Goal: Information Seeking & Learning: Find specific fact

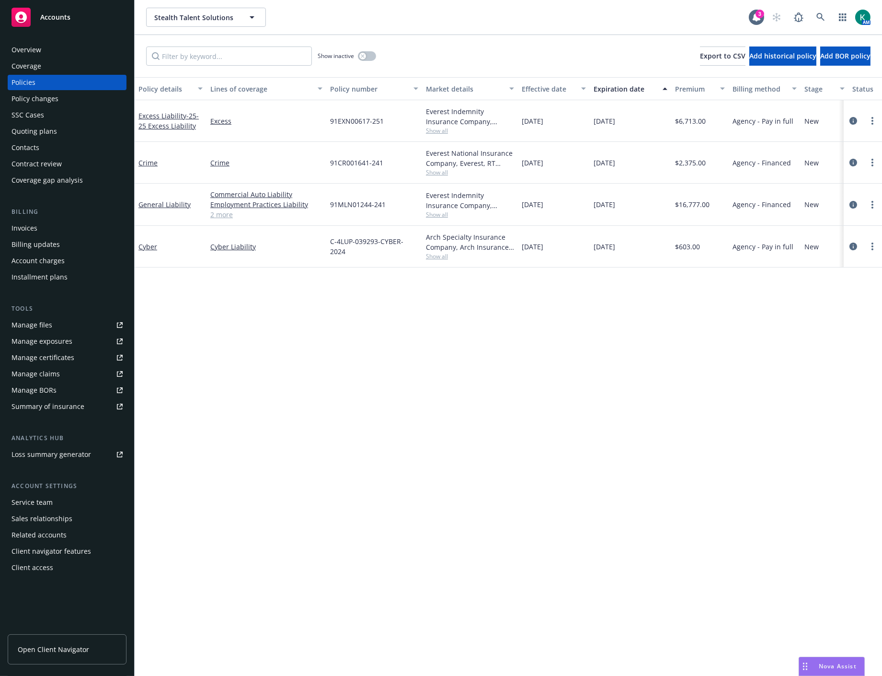
click at [380, 471] on div "Policy details Lines of coverage Policy number Market details Effective date Ex…" at bounding box center [509, 376] width 748 height 599
click at [734, 464] on div "Policy details Lines of coverage Policy number Market details Effective date Ex…" at bounding box center [509, 376] width 748 height 599
drag, startPoint x: 518, startPoint y: 419, endPoint x: 522, endPoint y: 415, distance: 6.4
click at [518, 419] on div "Policy details Lines of coverage Policy number Market details Effective date Ex…" at bounding box center [509, 376] width 748 height 599
click at [266, 353] on div "Policy details Lines of coverage Policy number Market details Effective date Ex…" at bounding box center [509, 376] width 748 height 599
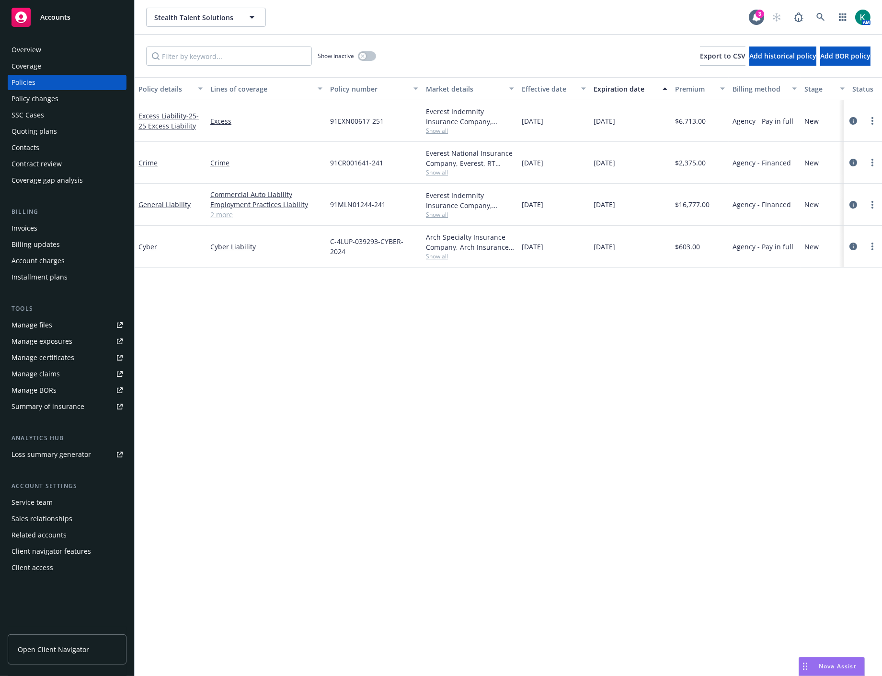
click at [403, 455] on div "Policy details Lines of coverage Policy number Market details Effective date Ex…" at bounding box center [509, 376] width 748 height 599
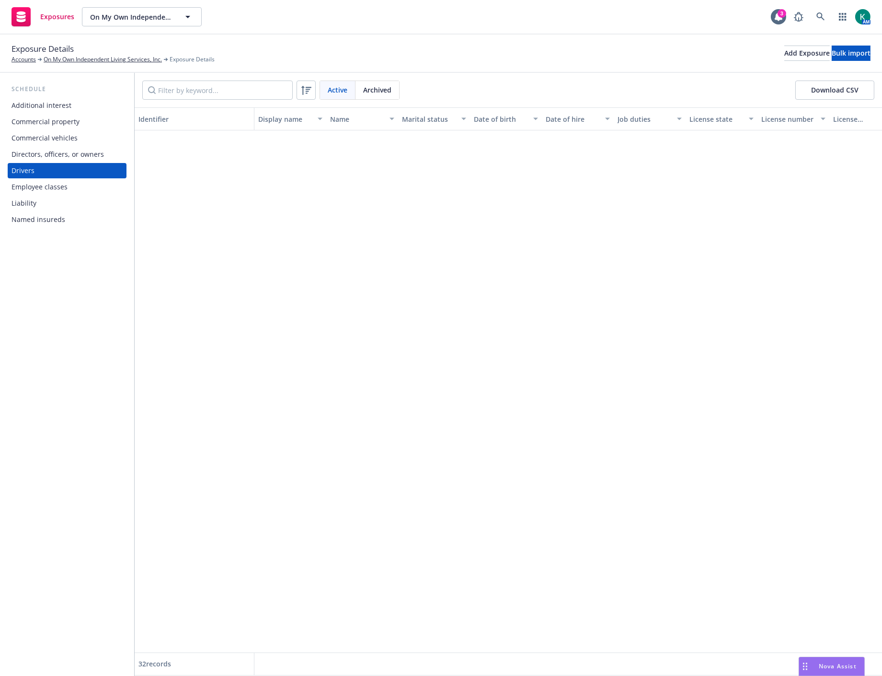
scroll to position [713, 0]
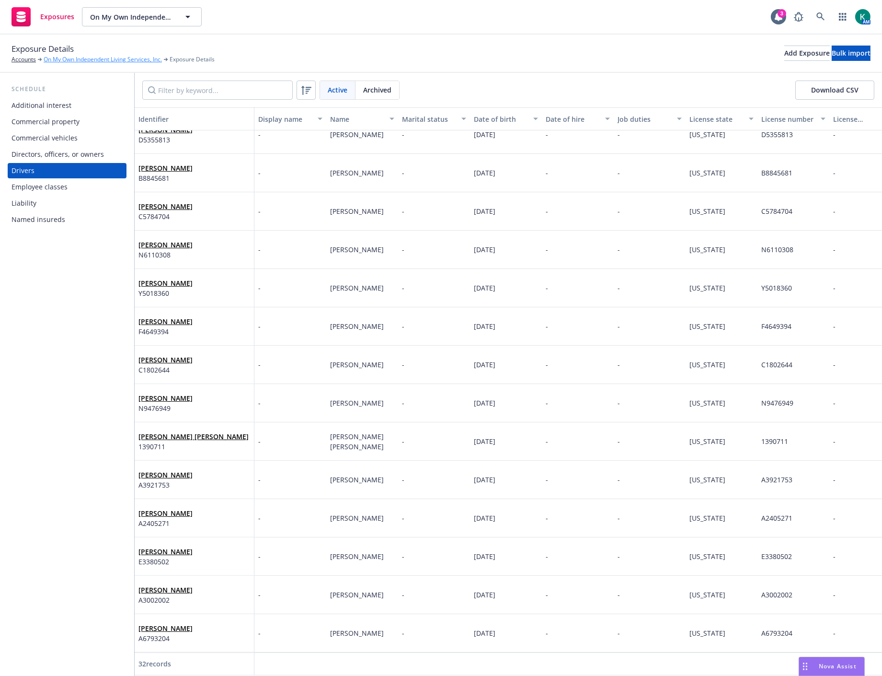
click at [79, 58] on link "On My Own Independent Living Services, Inc." at bounding box center [103, 59] width 118 height 9
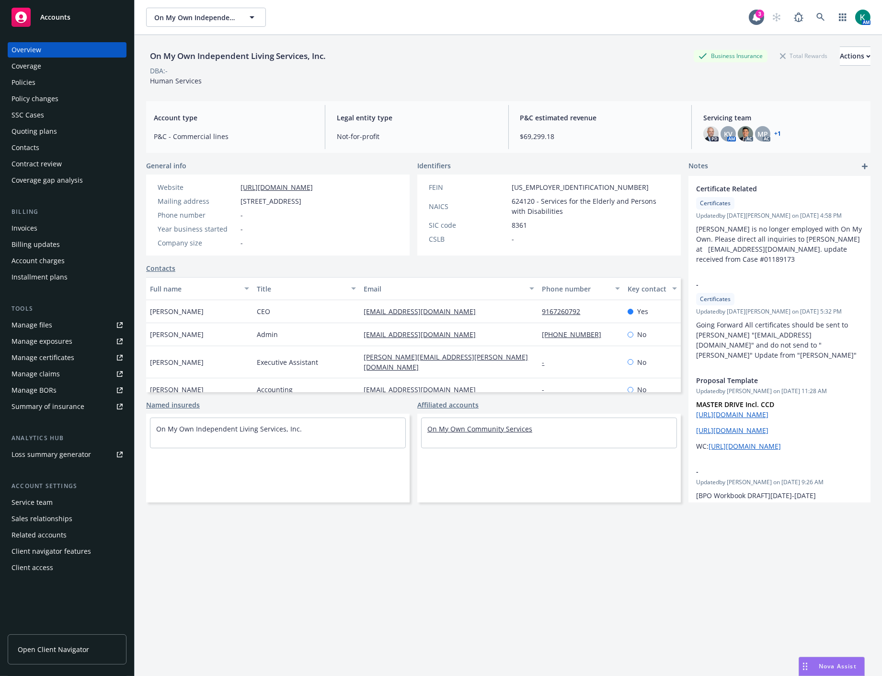
click at [475, 433] on link "On My Own Community Services" at bounding box center [480, 428] width 105 height 9
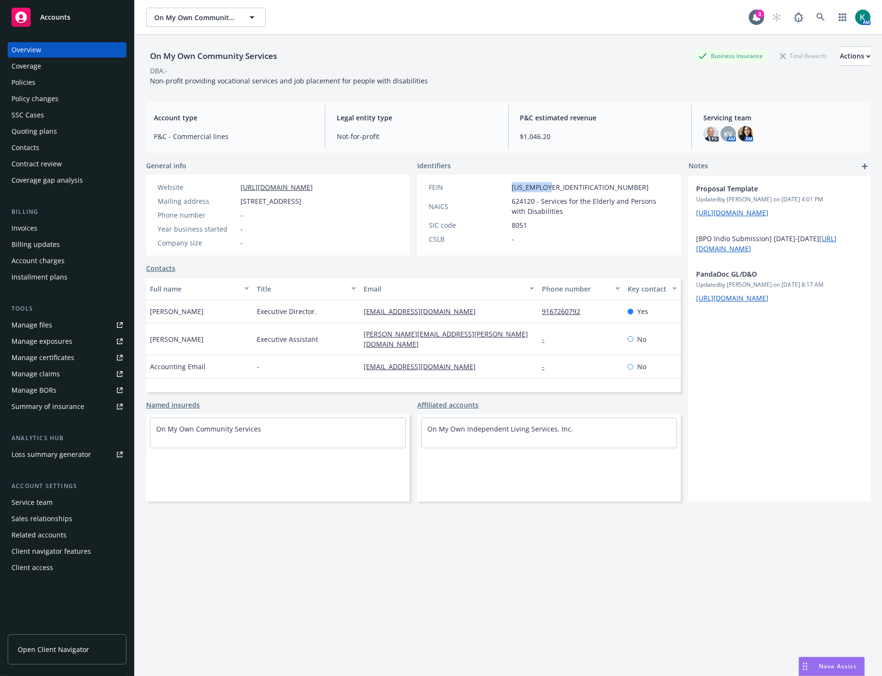
drag, startPoint x: 559, startPoint y: 186, endPoint x: 505, endPoint y: 184, distance: 54.7
click at [505, 184] on div "FEIN 99-9040123" at bounding box center [549, 187] width 248 height 10
copy div "99-9040123"
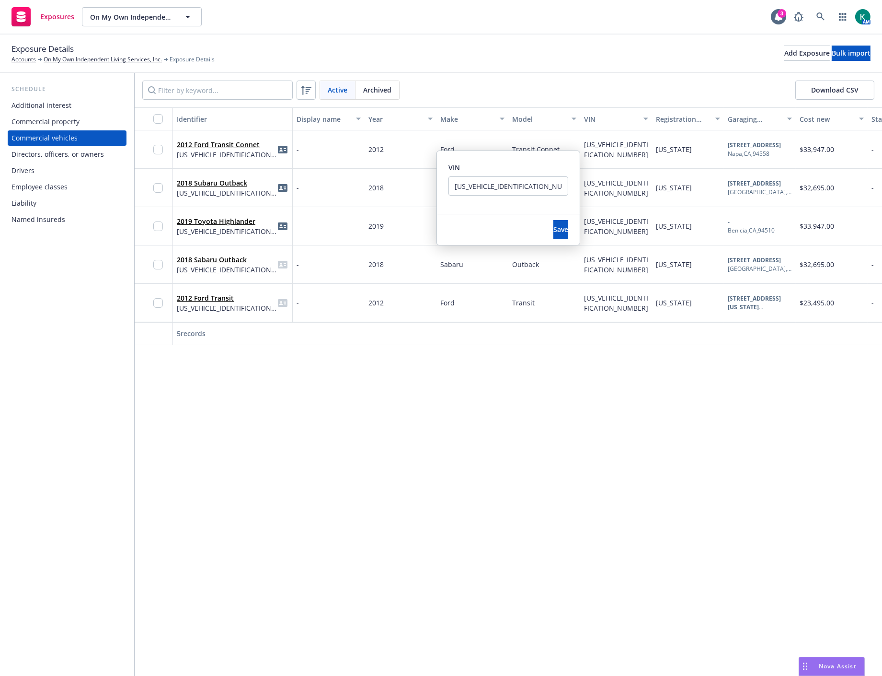
click at [35, 166] on div "Drivers" at bounding box center [67, 170] width 111 height 15
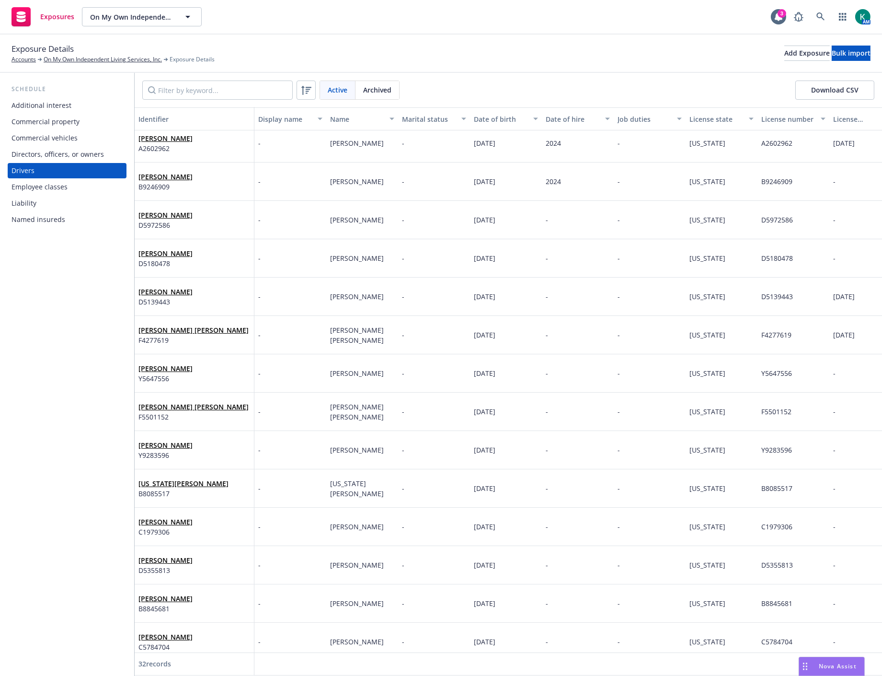
scroll to position [319, 0]
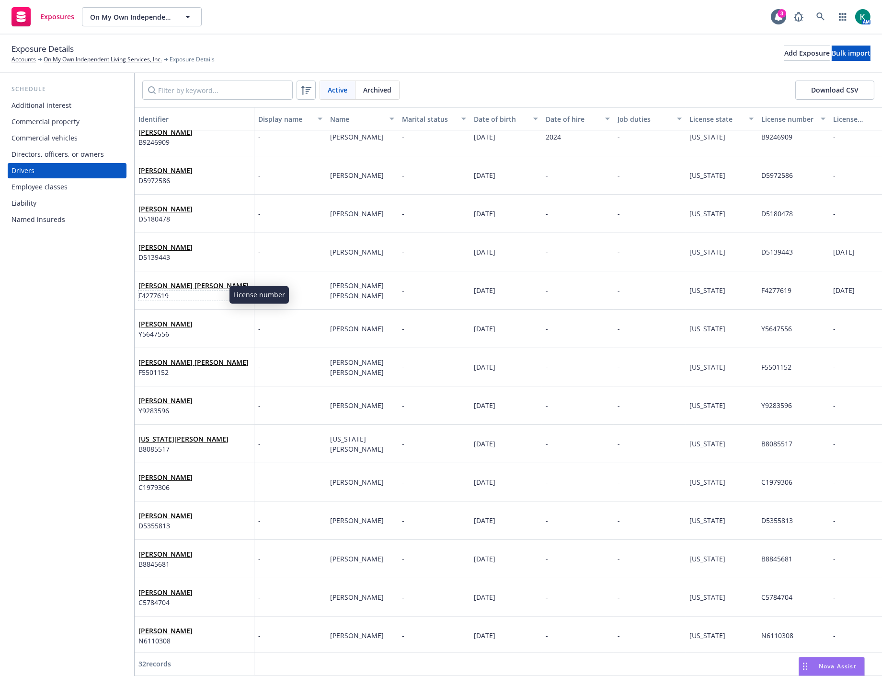
click at [152, 292] on span "F4277619" at bounding box center [194, 295] width 110 height 10
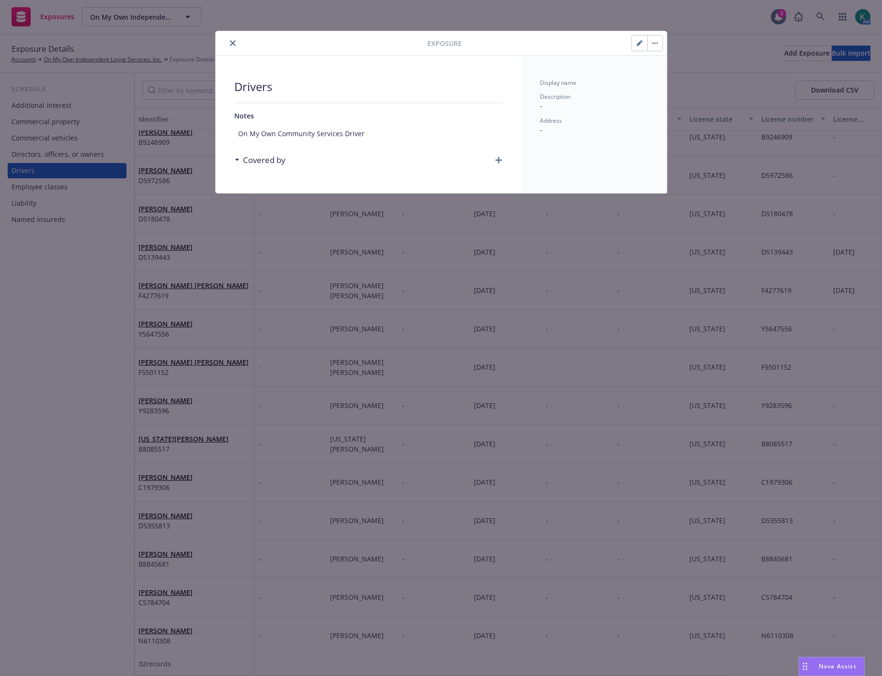
click at [235, 41] on icon "close" at bounding box center [233, 43] width 6 height 6
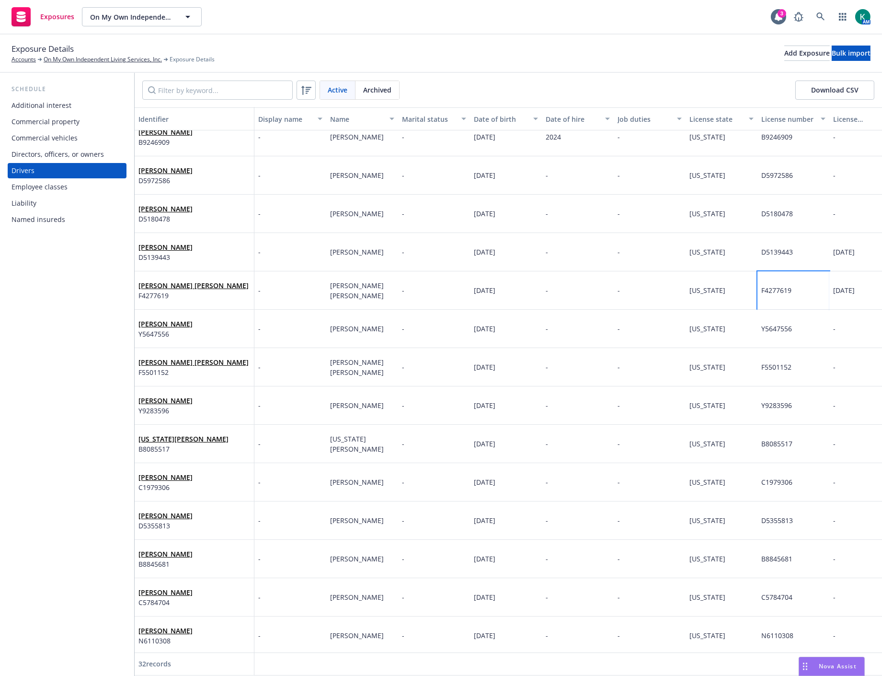
click at [774, 289] on span "F4277619" at bounding box center [777, 290] width 30 height 9
click at [706, 255] on input "F4277619" at bounding box center [686, 250] width 120 height 19
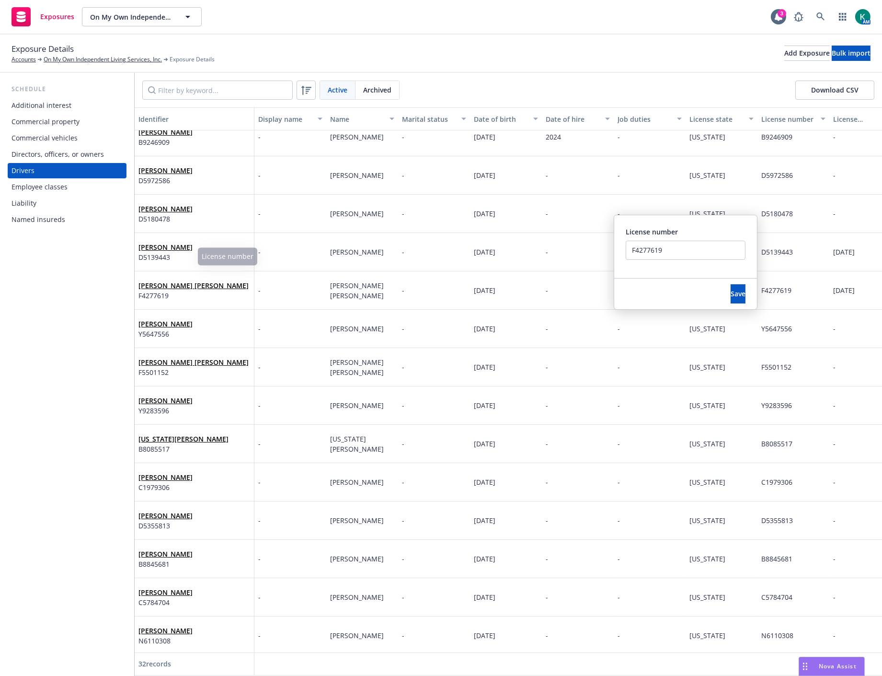
click at [64, 313] on div "Schedule Additional interest Commercial property Commercial vehicles Directors,…" at bounding box center [67, 374] width 134 height 603
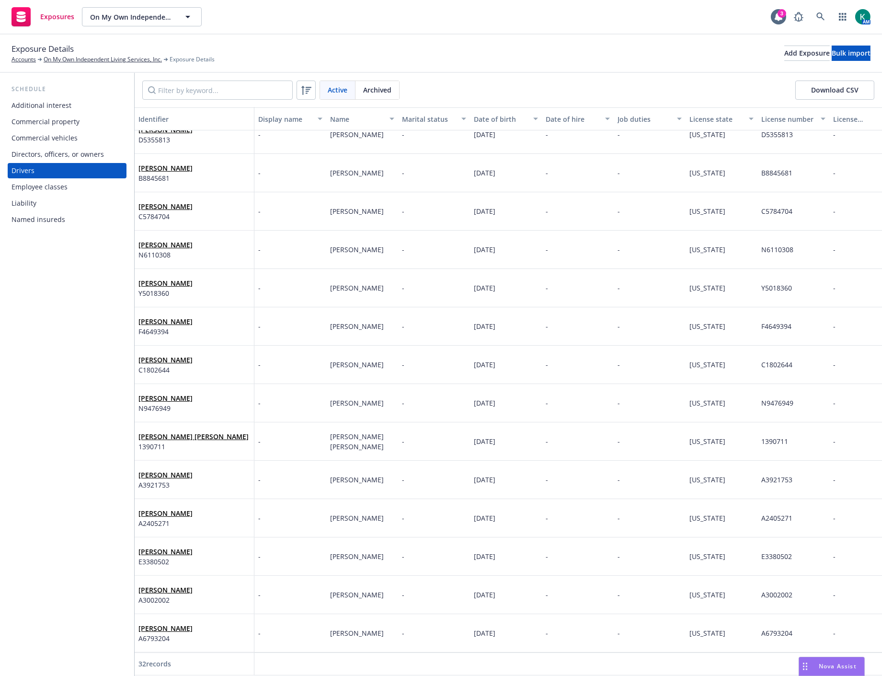
scroll to position [713, 0]
click at [778, 360] on span "C1802644" at bounding box center [777, 364] width 31 height 9
click at [649, 315] on input "C1802644" at bounding box center [686, 316] width 120 height 19
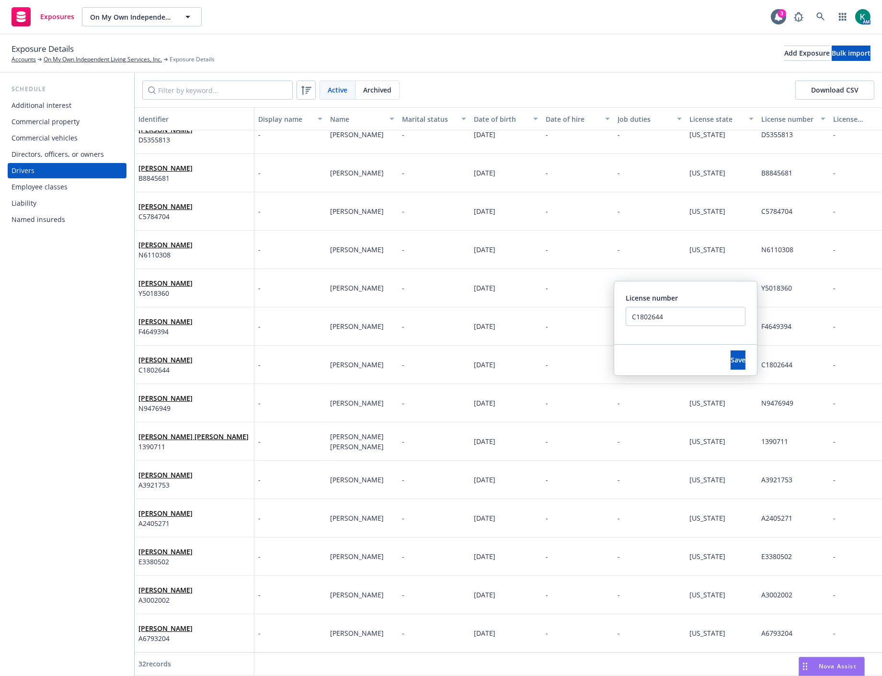
click at [78, 445] on div "Schedule Additional interest Commercial property Commercial vehicles Directors,…" at bounding box center [67, 374] width 134 height 603
click at [774, 590] on span "A3002002" at bounding box center [777, 594] width 31 height 9
click at [668, 538] on input "A3002002" at bounding box center [686, 546] width 120 height 19
